Goal: Task Accomplishment & Management: Use online tool/utility

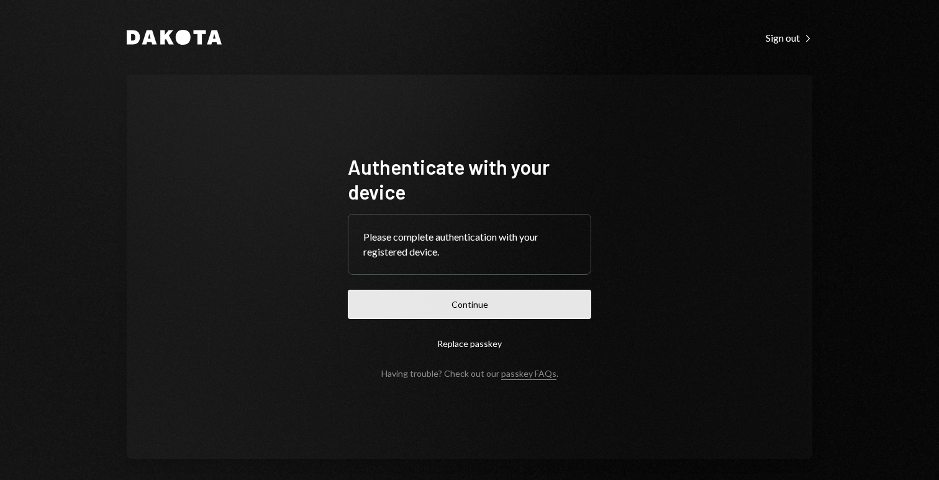
click at [426, 301] on button "Continue" at bounding box center [470, 304] width 244 height 29
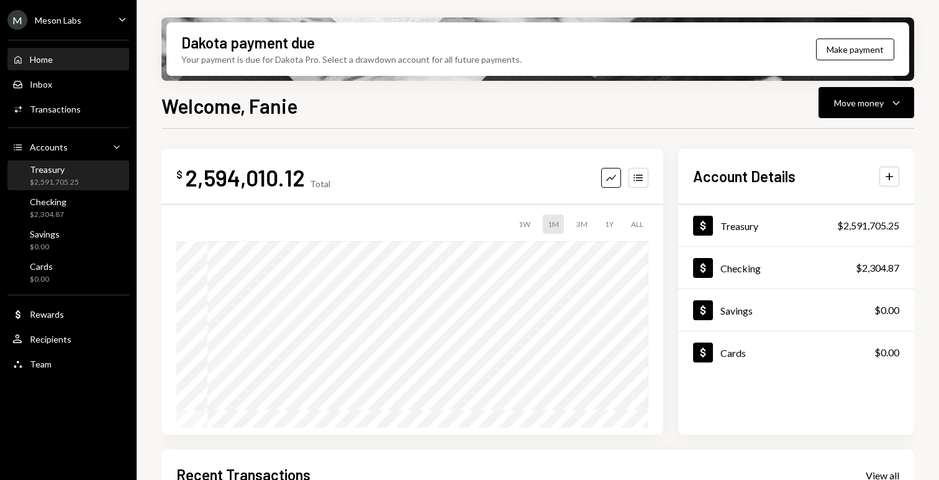
click at [42, 189] on div "Treasury $2,591,705.25" at bounding box center [68, 176] width 112 height 29
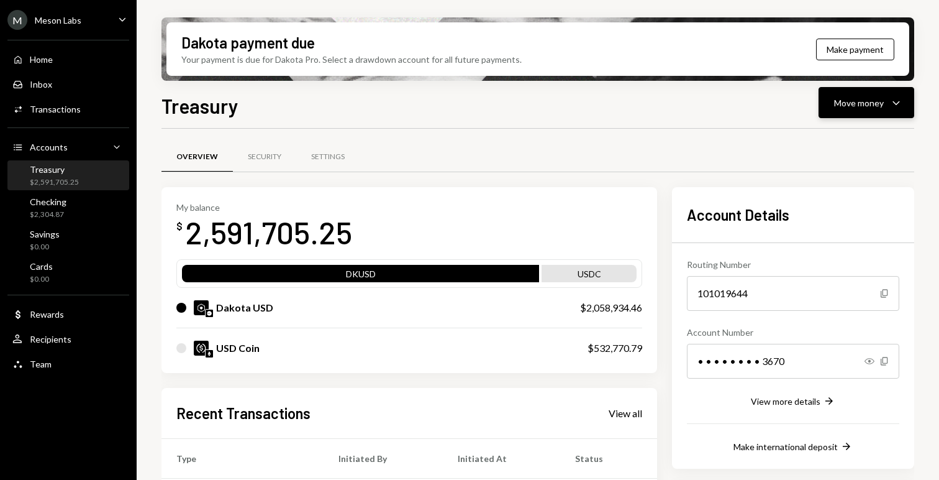
click at [869, 98] on div "Move money" at bounding box center [859, 102] width 50 height 13
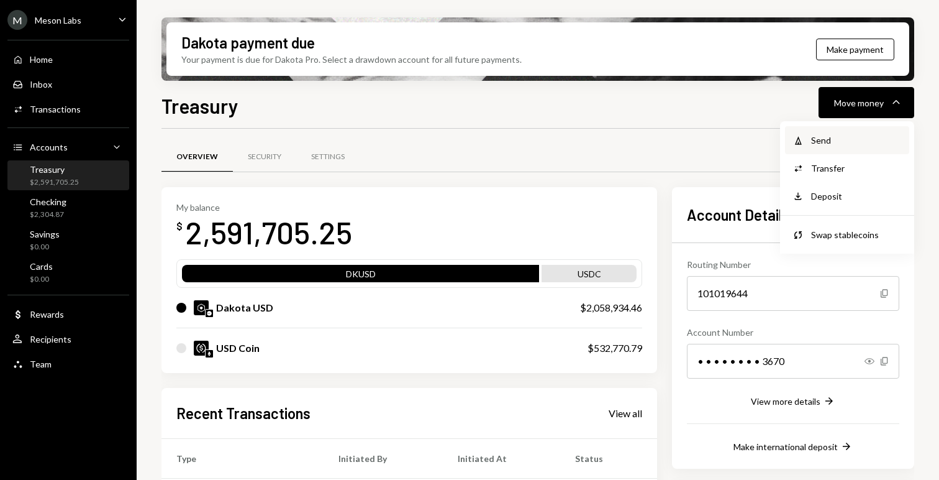
click at [849, 134] on div "Send" at bounding box center [856, 140] width 91 height 13
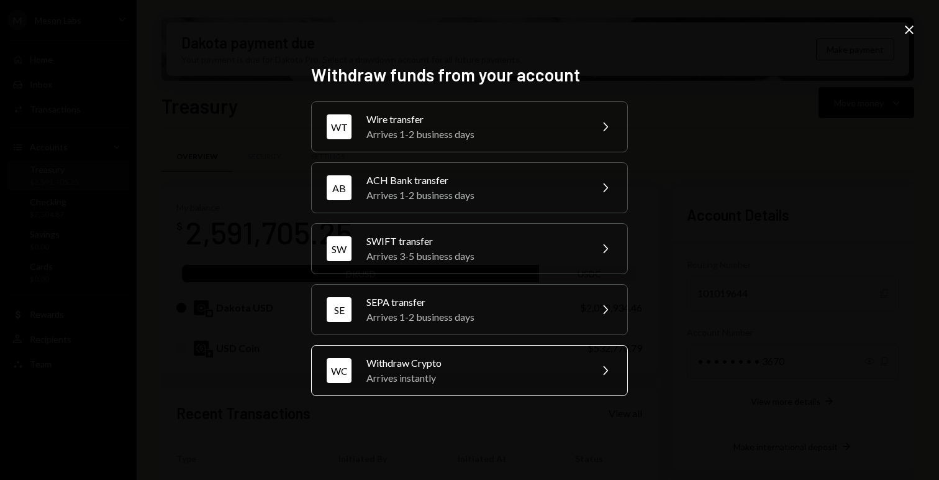
click at [449, 377] on div "Arrives instantly" at bounding box center [475, 377] width 216 height 15
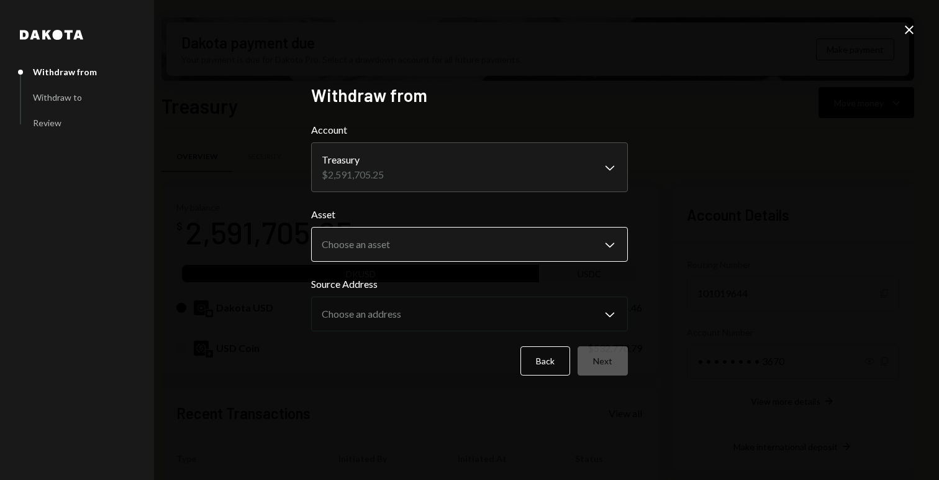
click at [415, 249] on body "M Meson Labs Caret Down Home Home Inbox Inbox Activities Transactions Accounts …" at bounding box center [469, 240] width 939 height 480
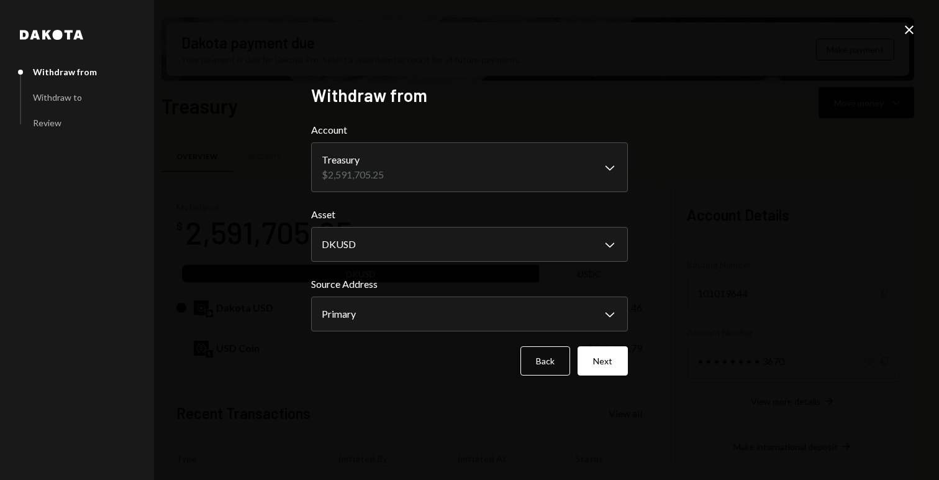
click at [398, 252] on body "M Meson Labs Caret Down Home Home Inbox Inbox Activities Transactions Accounts …" at bounding box center [469, 240] width 939 height 480
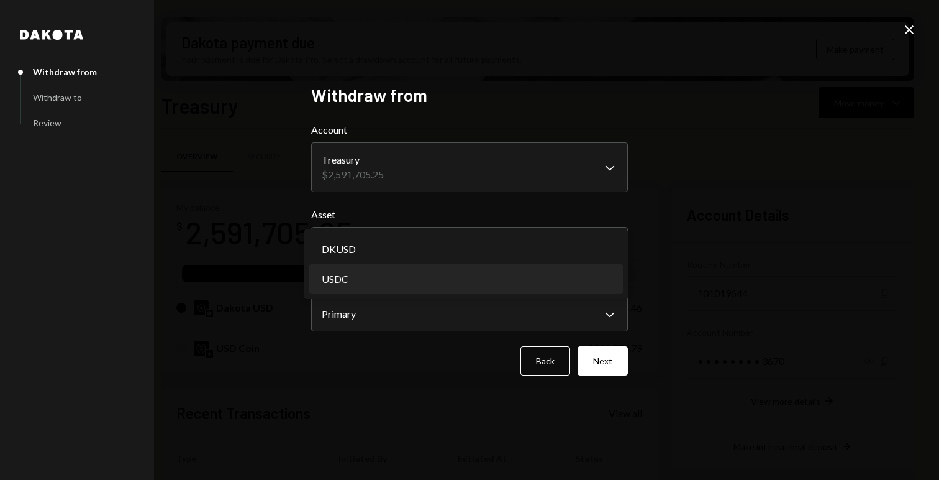
select select "****"
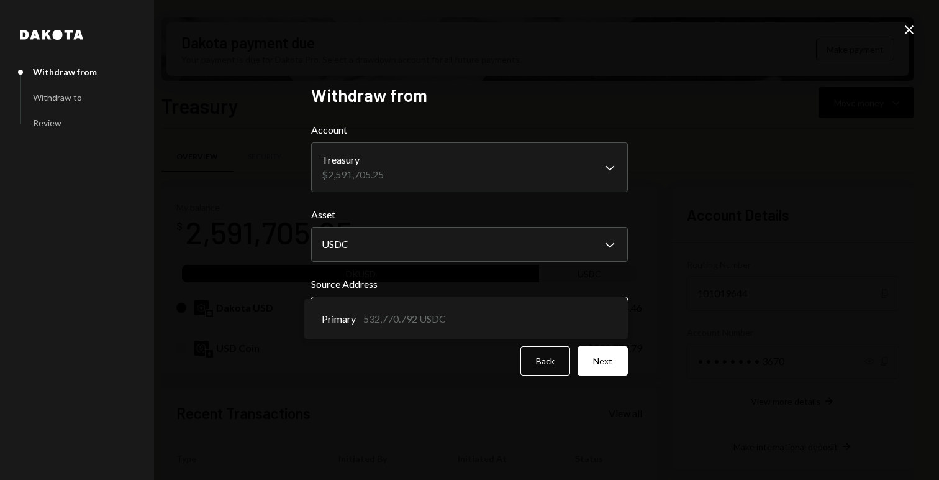
click at [381, 317] on body "M Meson Labs Caret Down Home Home Inbox Inbox Activities Transactions Accounts …" at bounding box center [469, 240] width 939 height 480
click at [608, 362] on button "Next" at bounding box center [603, 360] width 50 height 29
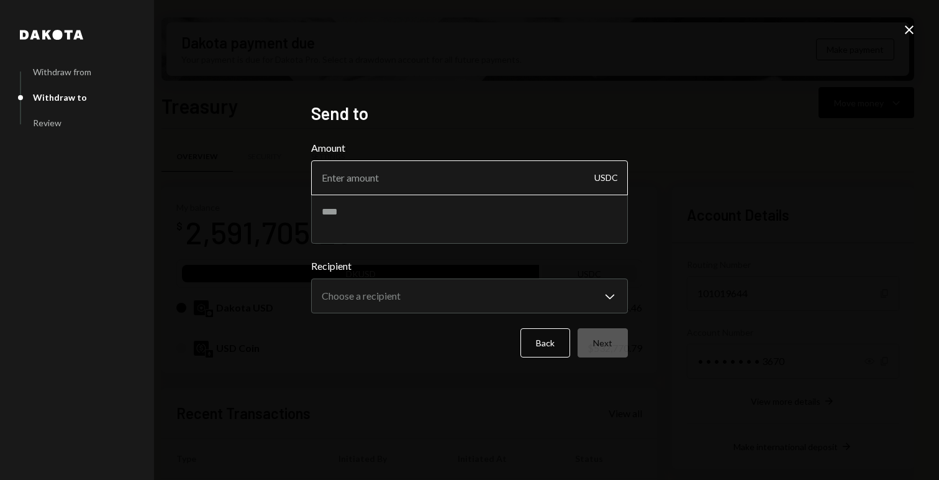
click at [408, 189] on input "Amount" at bounding box center [469, 177] width 317 height 35
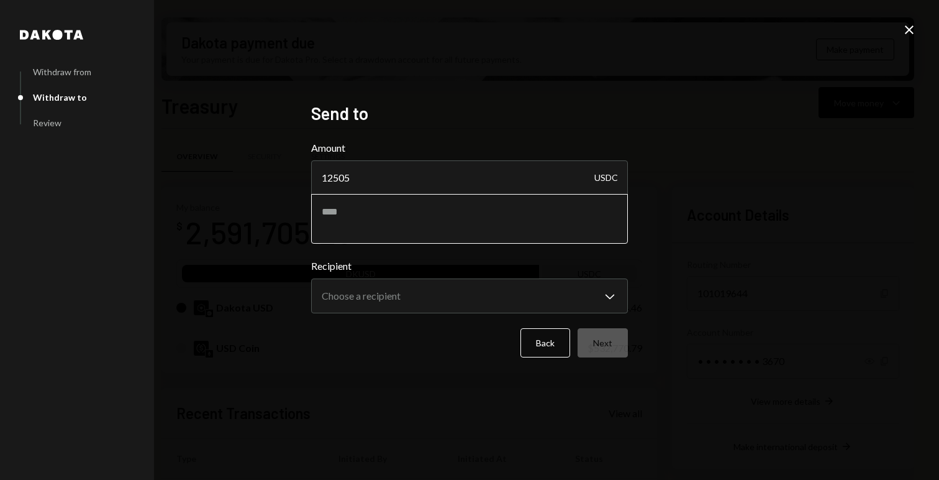
type input "12505"
click at [370, 231] on textarea at bounding box center [469, 219] width 317 height 50
type textarea "**********"
click at [381, 281] on body "M Meson Labs Caret Down Home Home Inbox Inbox Activities Transactions Accounts …" at bounding box center [469, 240] width 939 height 480
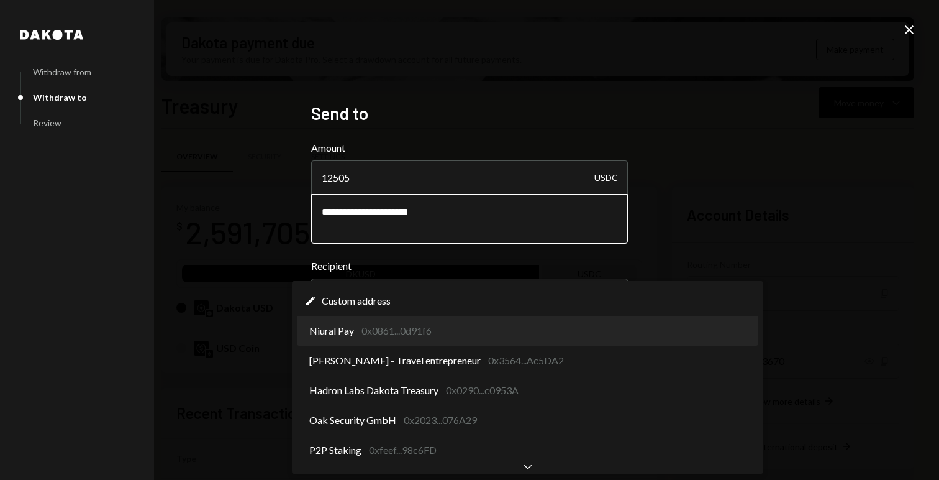
select select "**********"
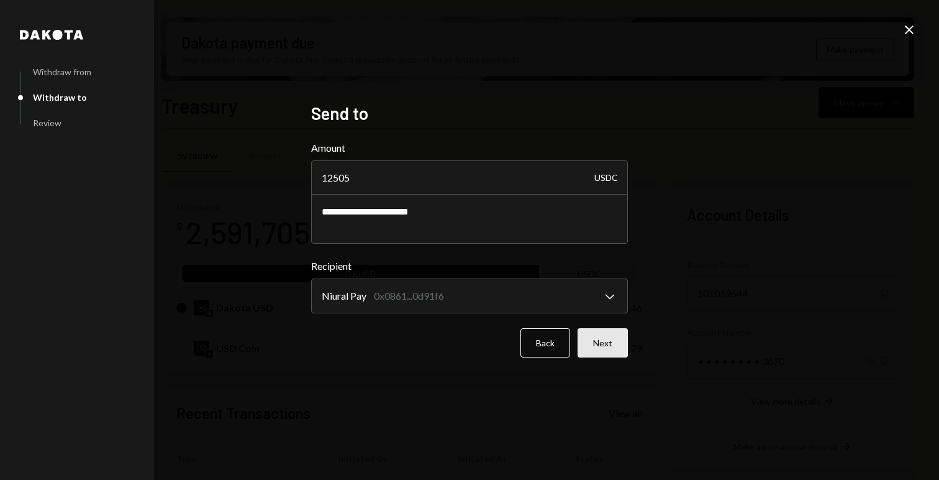
click at [600, 347] on button "Next" at bounding box center [603, 342] width 50 height 29
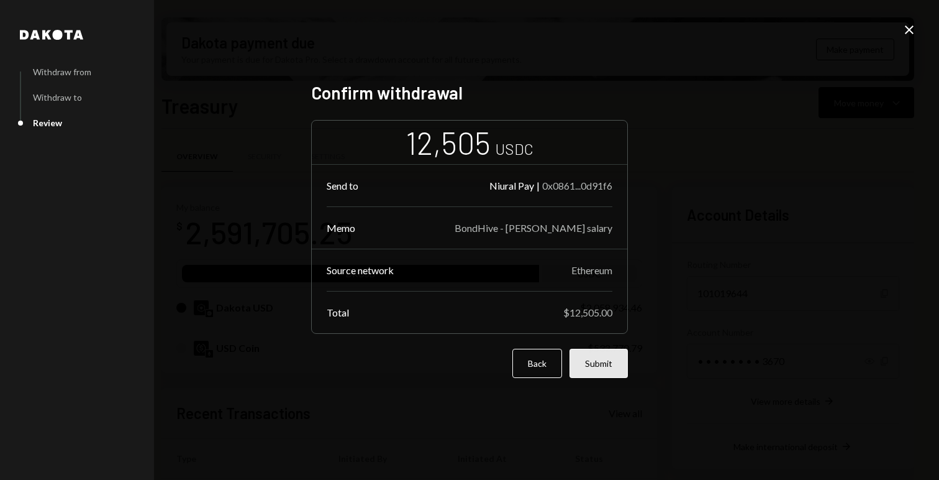
click at [598, 367] on button "Submit" at bounding box center [599, 363] width 58 height 29
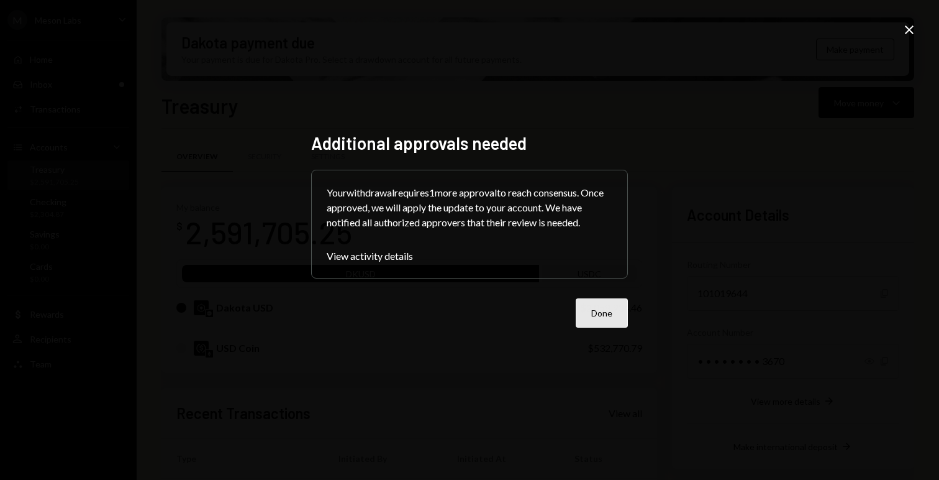
click at [622, 316] on button "Done" at bounding box center [602, 312] width 52 height 29
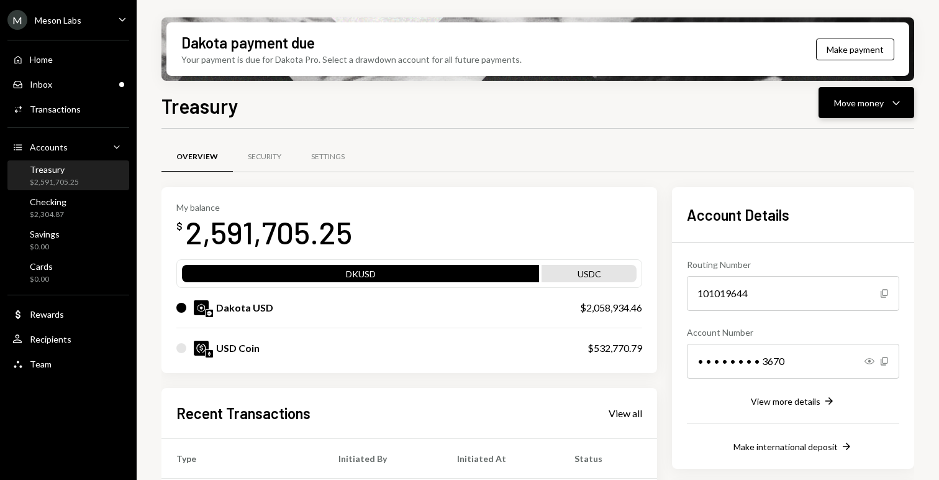
click at [876, 104] on div "Move money" at bounding box center [859, 102] width 50 height 13
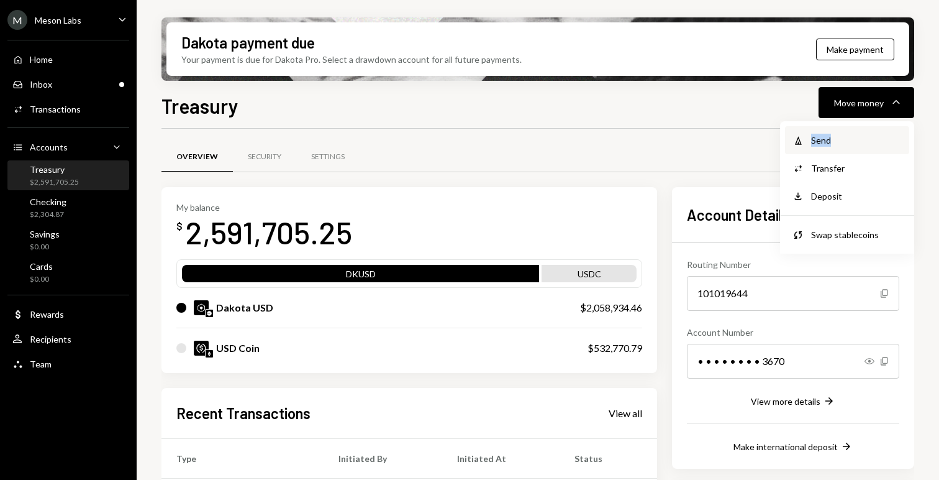
click at [831, 134] on div "Send" at bounding box center [856, 140] width 91 height 13
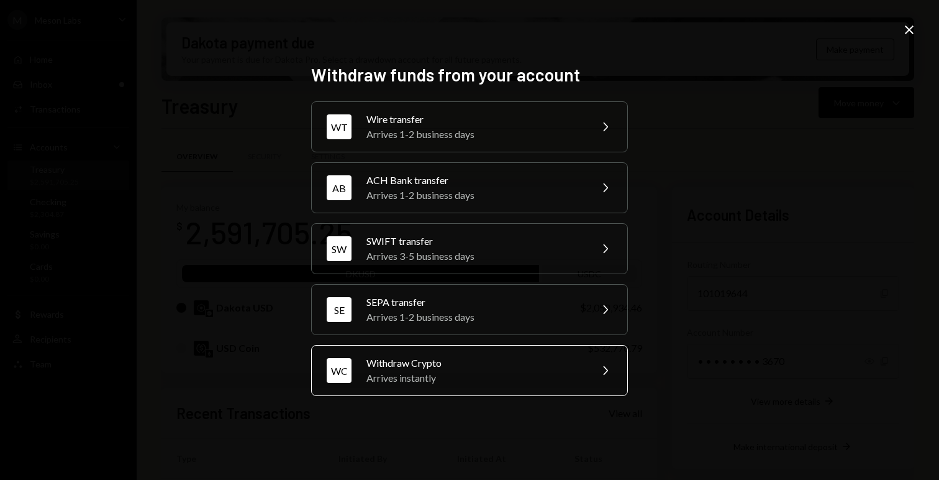
click at [505, 371] on div "Arrives instantly" at bounding box center [475, 377] width 216 height 15
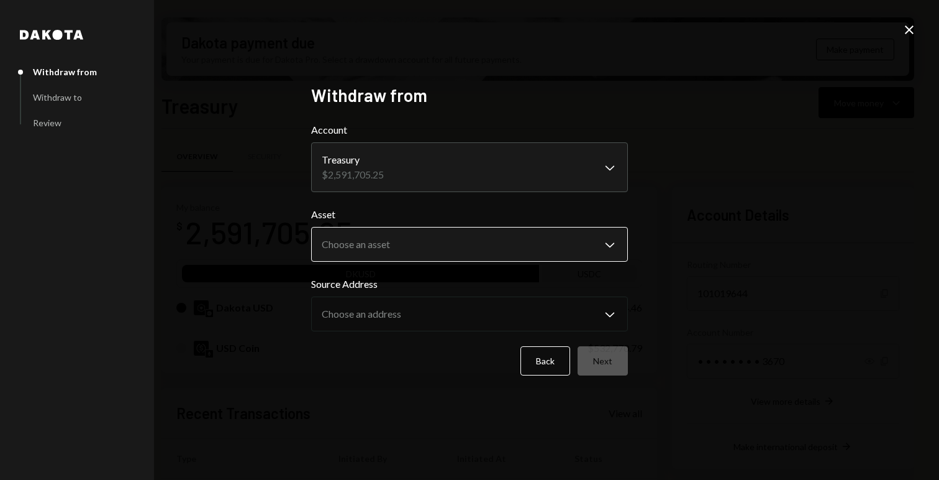
click at [429, 257] on body "M Meson Labs Caret Down Home Home Inbox Inbox Activities Transactions Accounts …" at bounding box center [469, 240] width 939 height 480
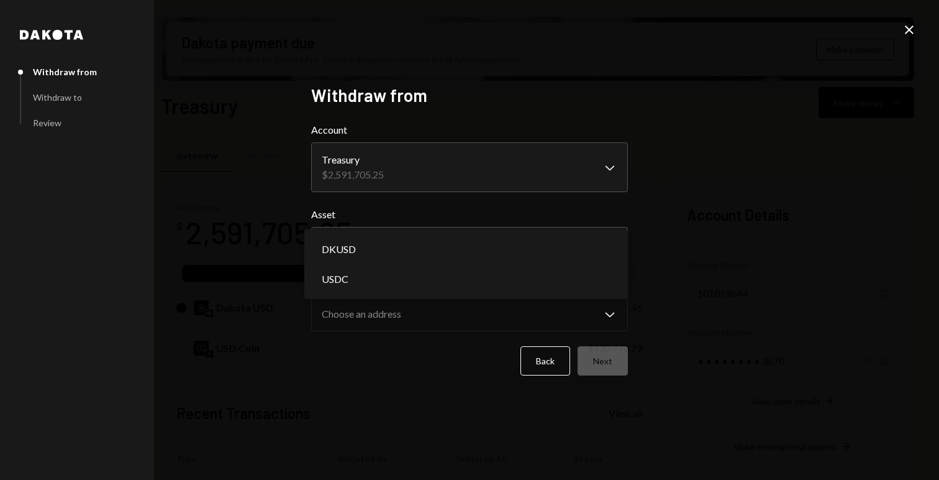
click at [386, 295] on div "DKUSD USDC" at bounding box center [466, 264] width 324 height 70
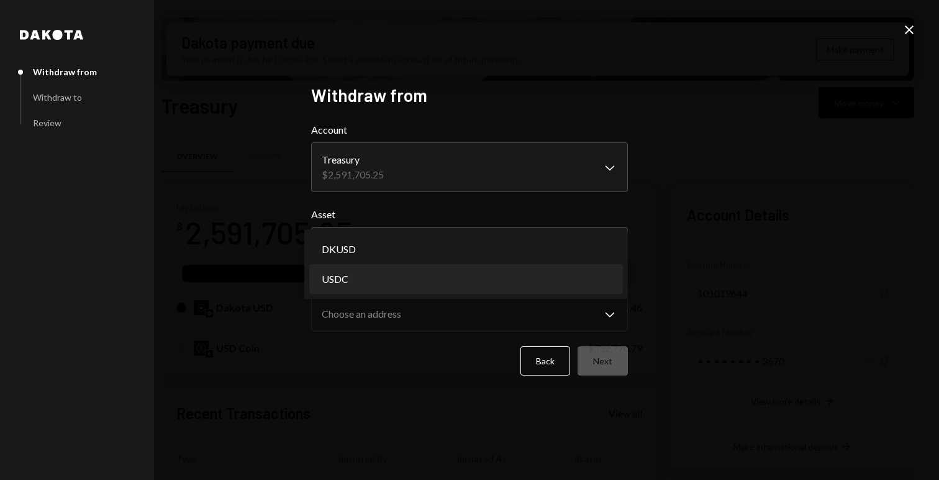
select select "****"
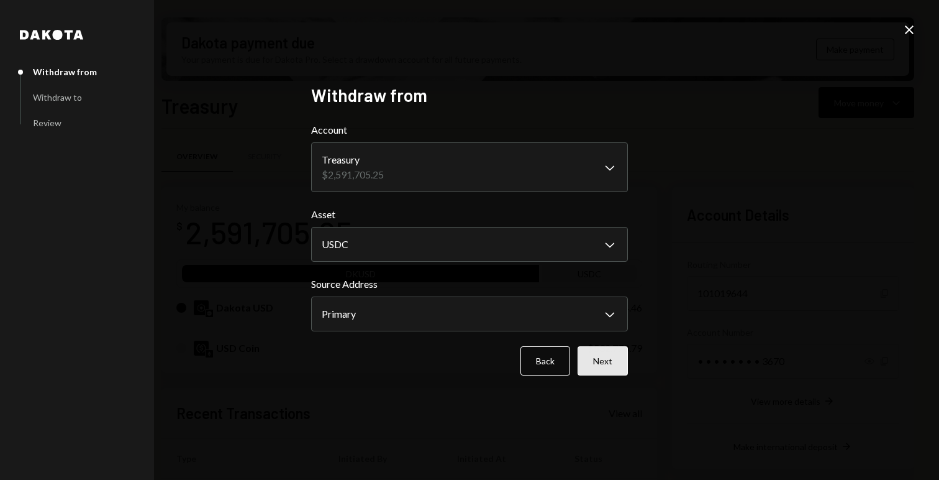
click at [606, 365] on button "Next" at bounding box center [603, 360] width 50 height 29
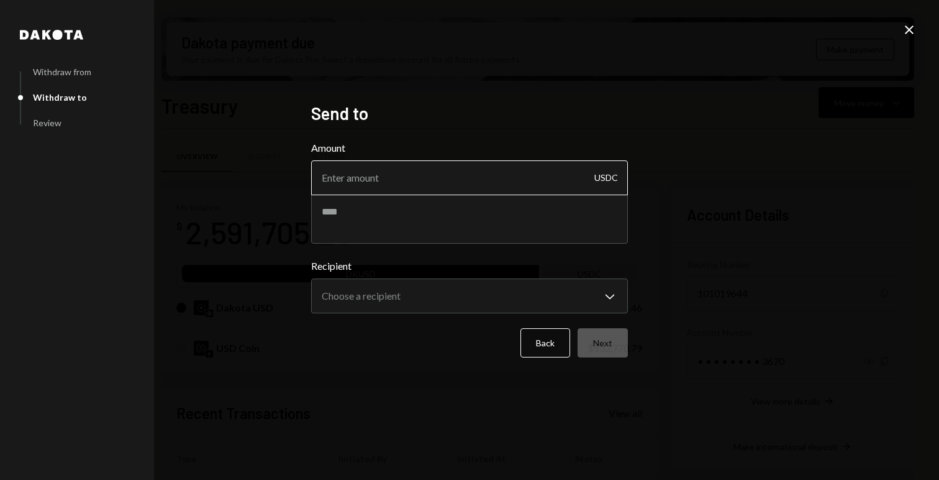
click at [365, 183] on input "Amount" at bounding box center [469, 177] width 317 height 35
paste input "54836.21619"
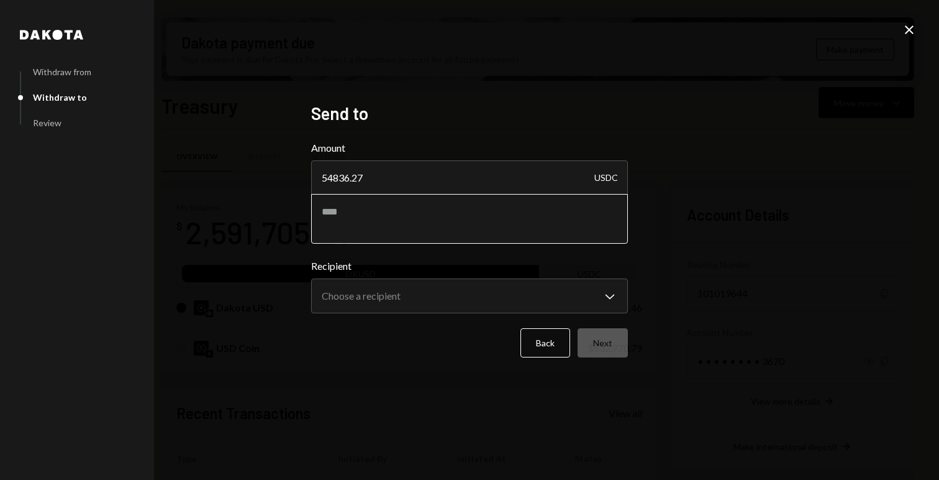
type input "54836.27"
click at [370, 208] on textarea at bounding box center [469, 219] width 317 height 50
type textarea "**********"
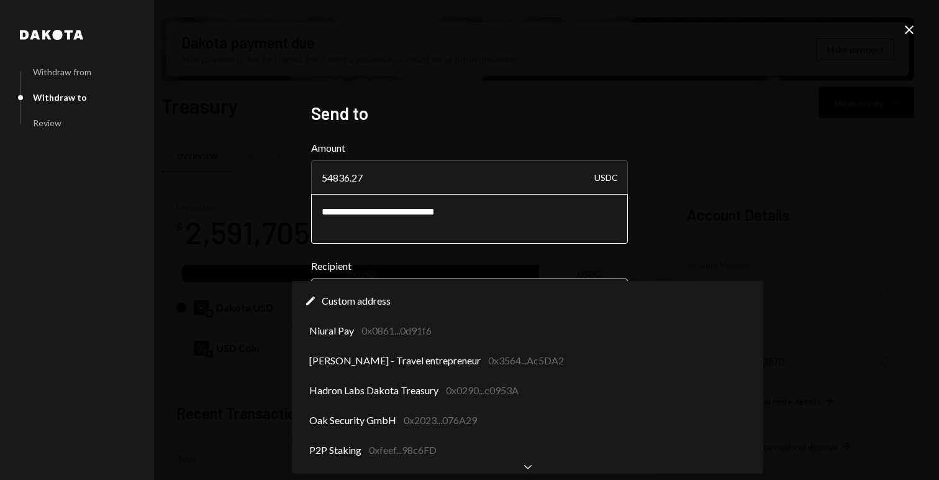
click at [345, 299] on body "M Meson Labs Caret Down Home Home Inbox Inbox Activities Transactions Accounts …" at bounding box center [469, 240] width 939 height 480
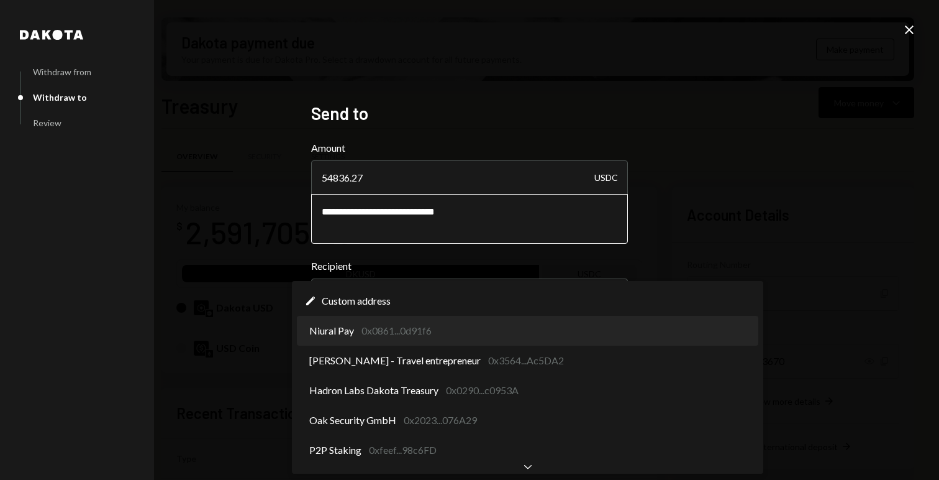
select select "**********"
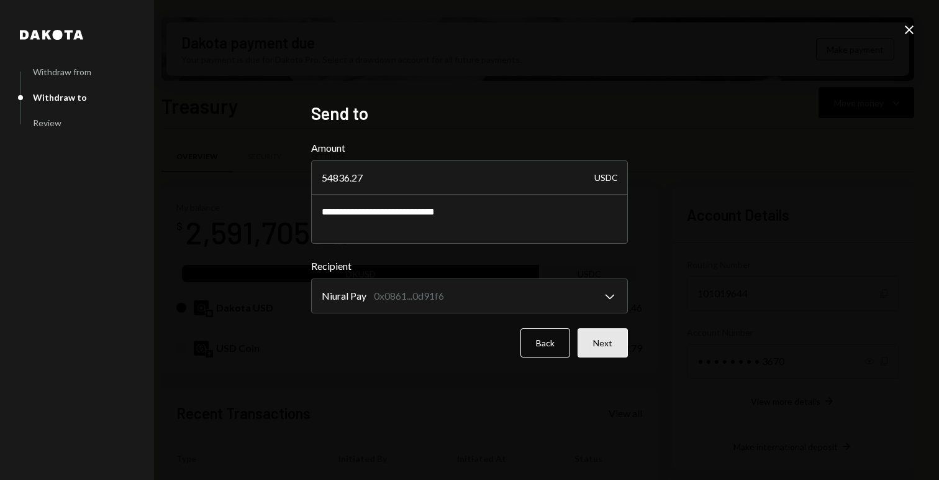
click at [602, 340] on button "Next" at bounding box center [603, 342] width 50 height 29
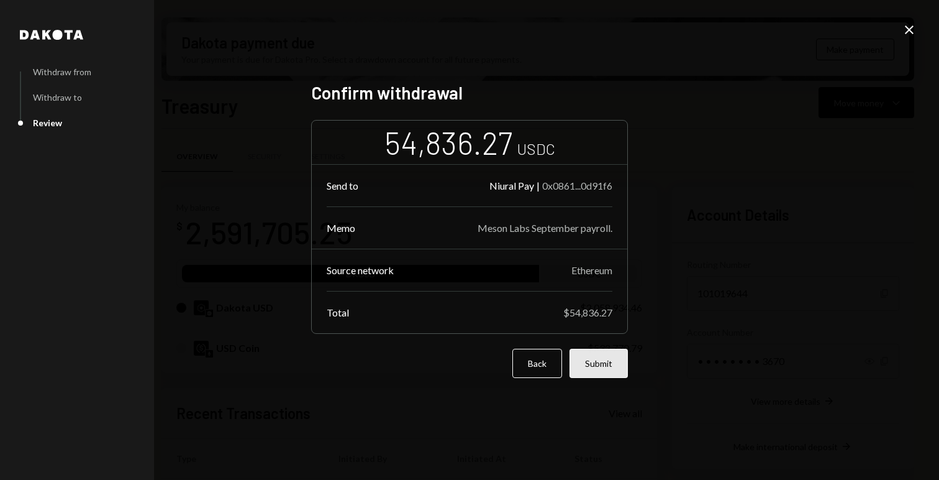
click at [604, 360] on button "Submit" at bounding box center [599, 363] width 58 height 29
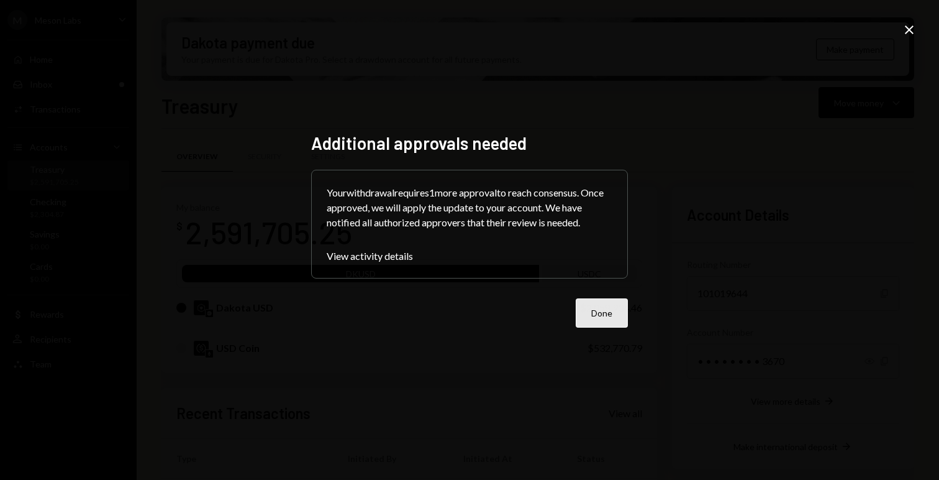
click at [602, 314] on button "Done" at bounding box center [602, 312] width 52 height 29
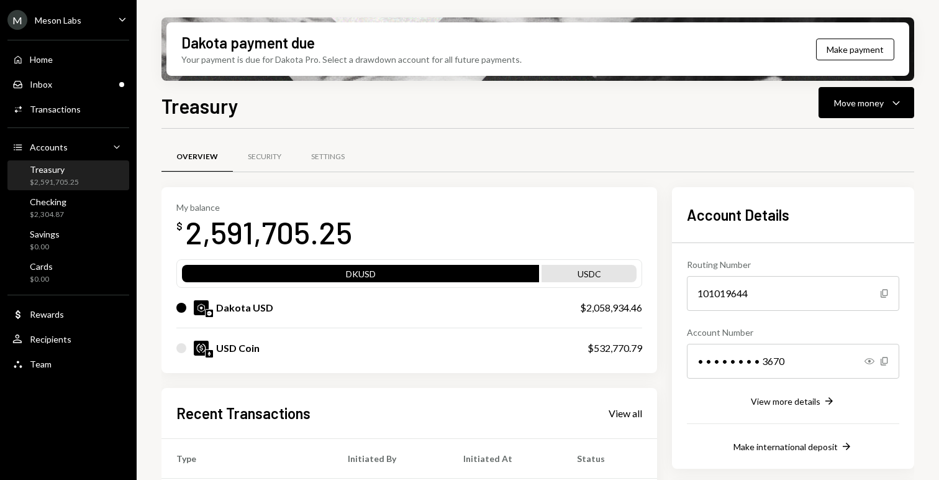
click at [71, 22] on div "Meson Labs" at bounding box center [58, 20] width 47 height 11
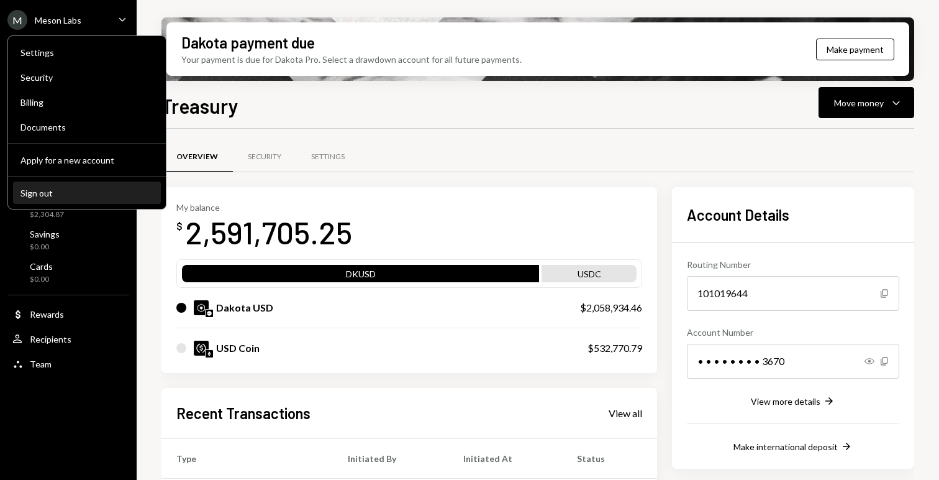
click at [62, 186] on button "Sign out" at bounding box center [87, 193] width 148 height 22
